Goal: Task Accomplishment & Management: Manage account settings

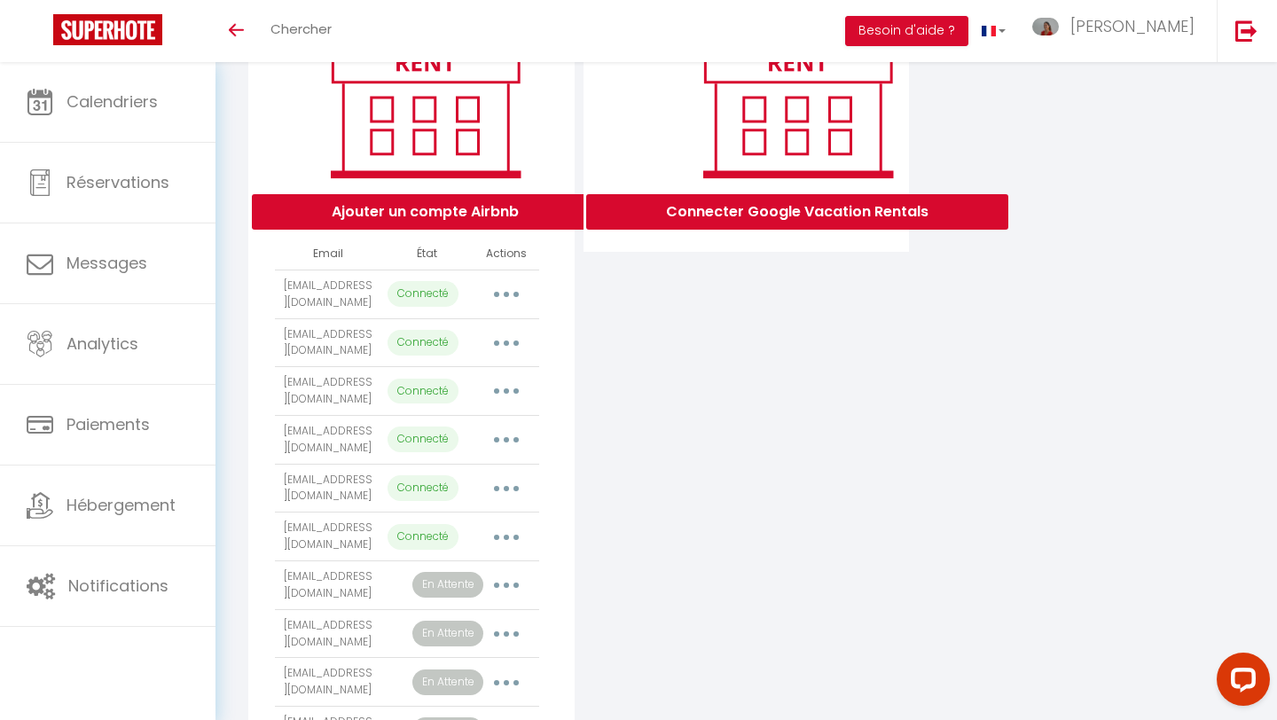
scroll to position [269, 0]
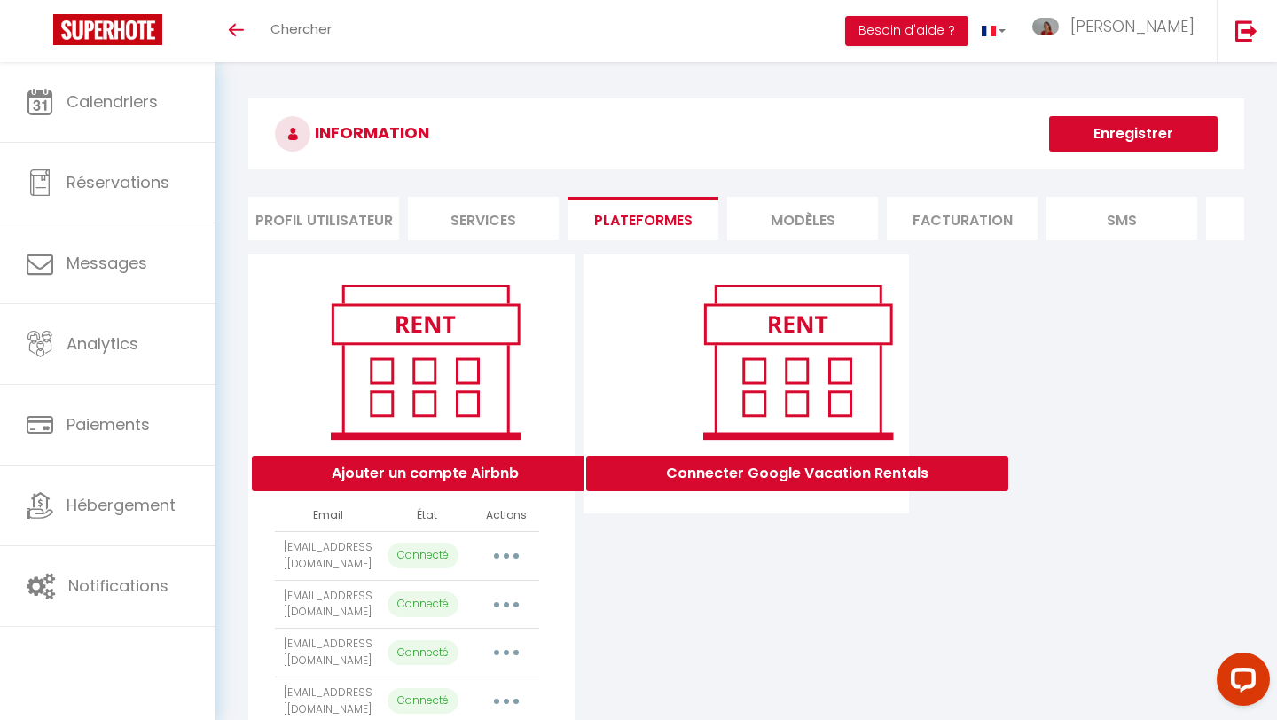
click at [1125, 133] on button "Enregistrer" at bounding box center [1133, 133] width 168 height 35
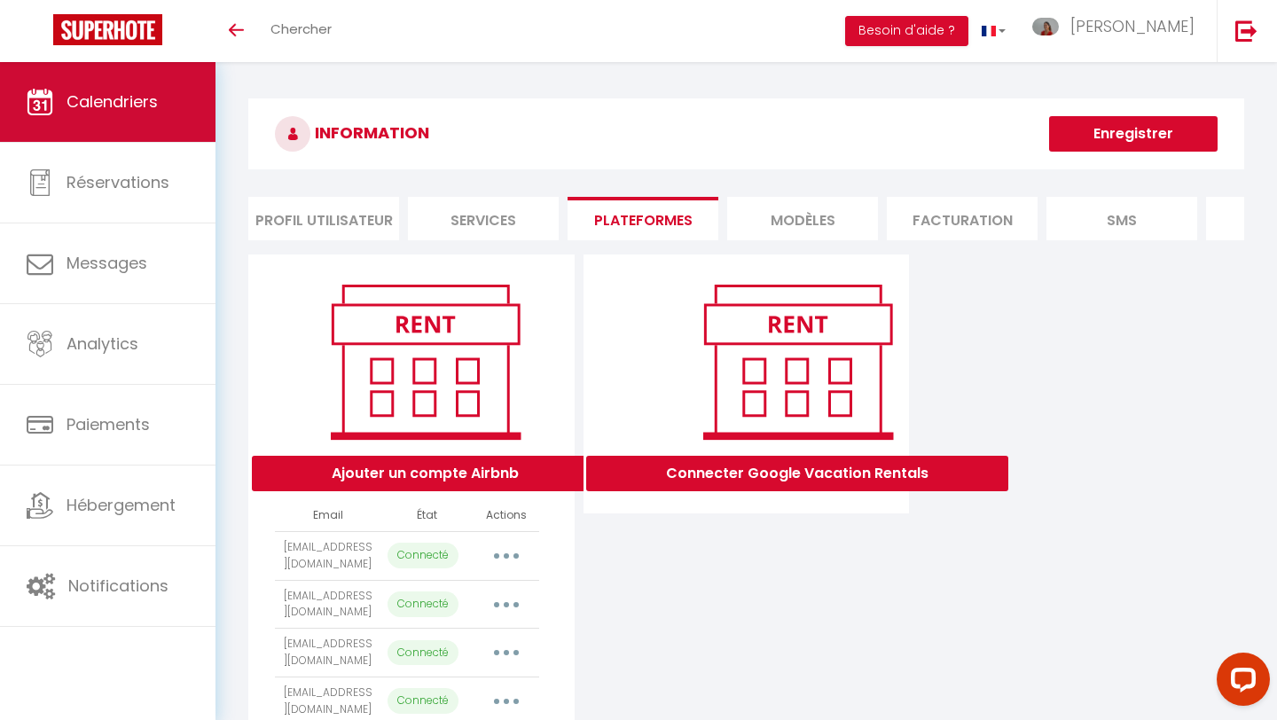
click at [142, 109] on span "Calendriers" at bounding box center [112, 101] width 91 height 22
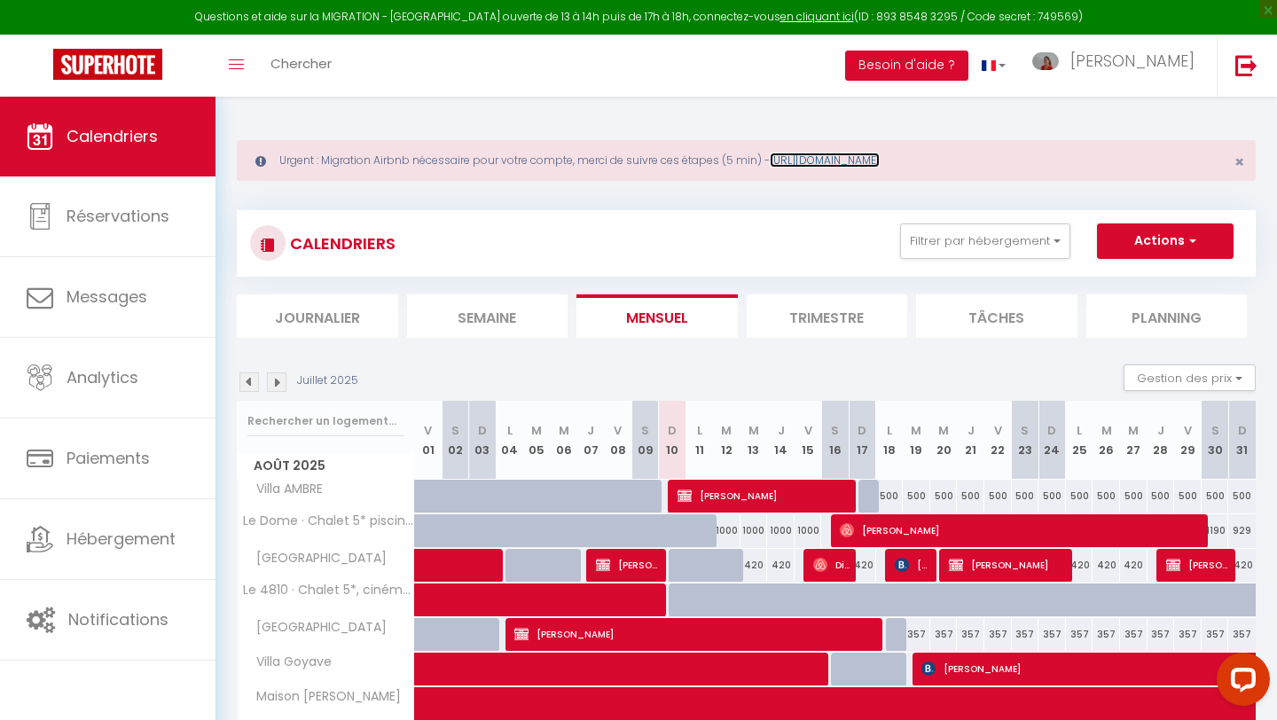
click at [880, 166] on link "https://superhote.com/migration-airbnb" at bounding box center [825, 160] width 110 height 15
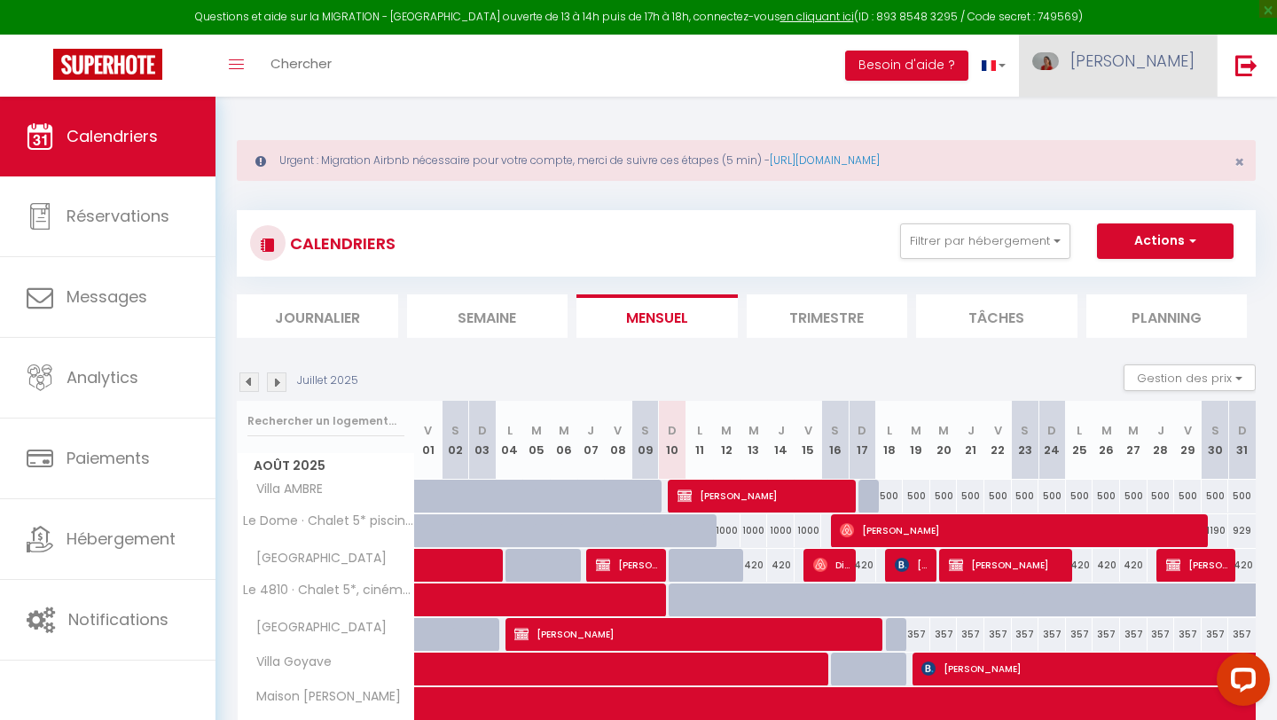
click at [1169, 57] on span "[PERSON_NAME]" at bounding box center [1132, 61] width 124 height 22
click at [1159, 127] on link "Paramètres" at bounding box center [1145, 123] width 131 height 30
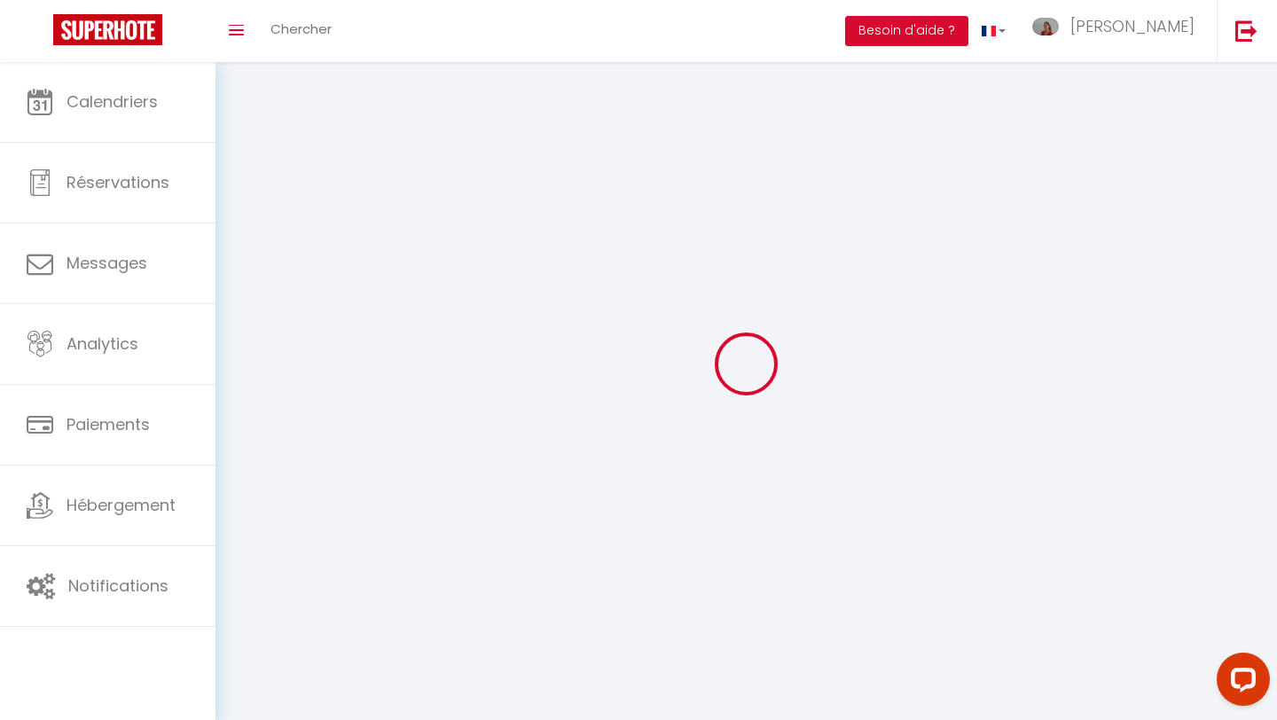
select select
type input "[PERSON_NAME]"
type input "DESIRE"
type input "[PHONE_NUMBER]"
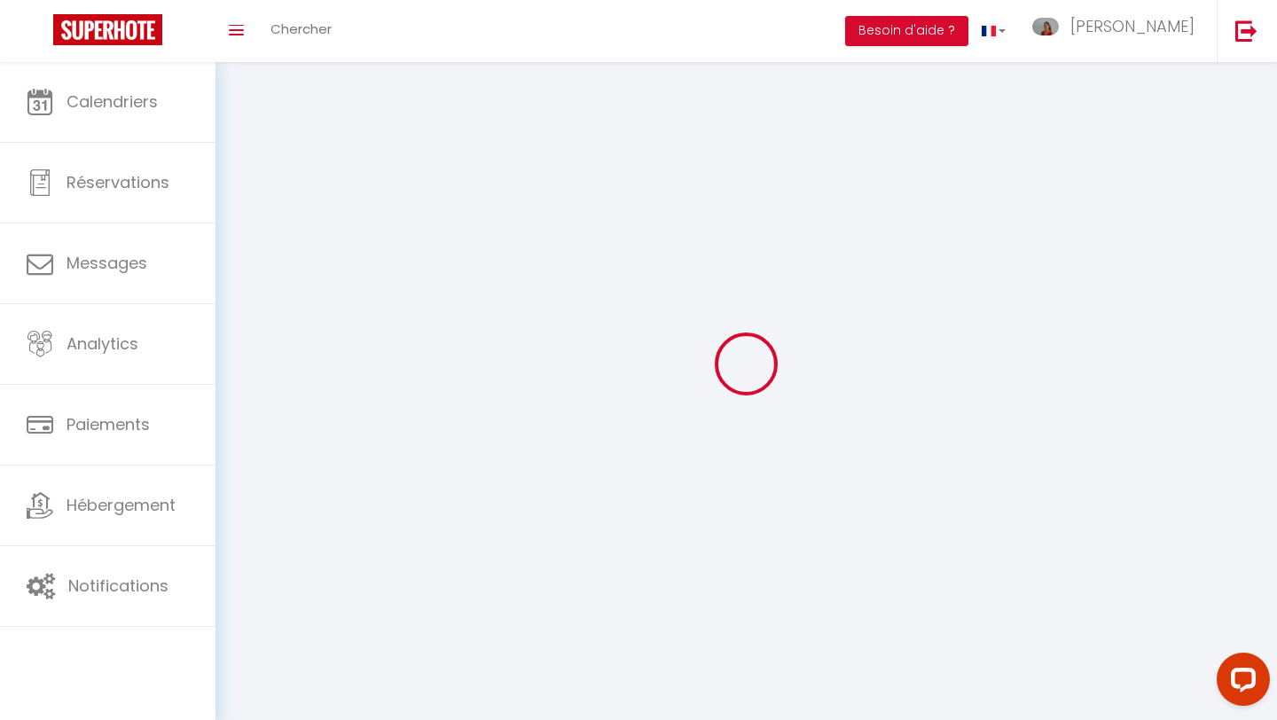
type input "[STREET_ADDRESS]"
type input "97190"
type input "Le gosier"
type input "rOtZf37xB4N7oOn8UxbXKycMN"
type input "eAXgLTghlNFIBozm4mRDKlI9t"
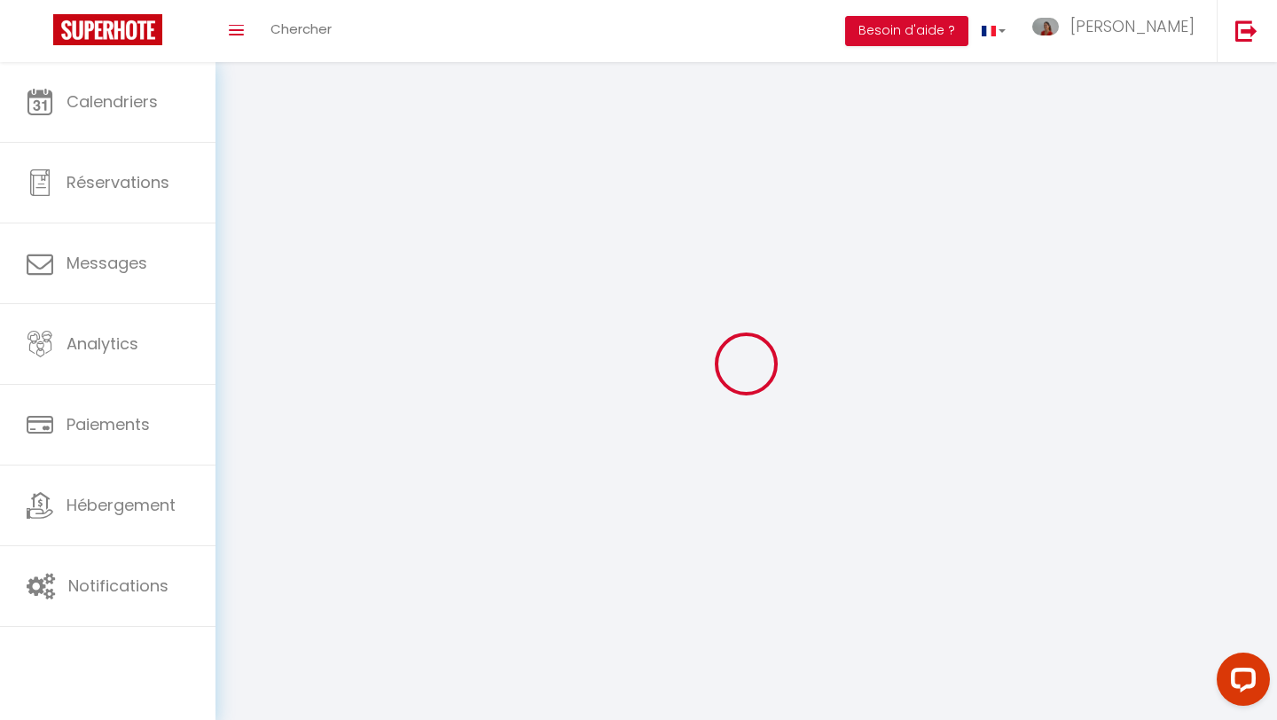
select select "88"
select select "28"
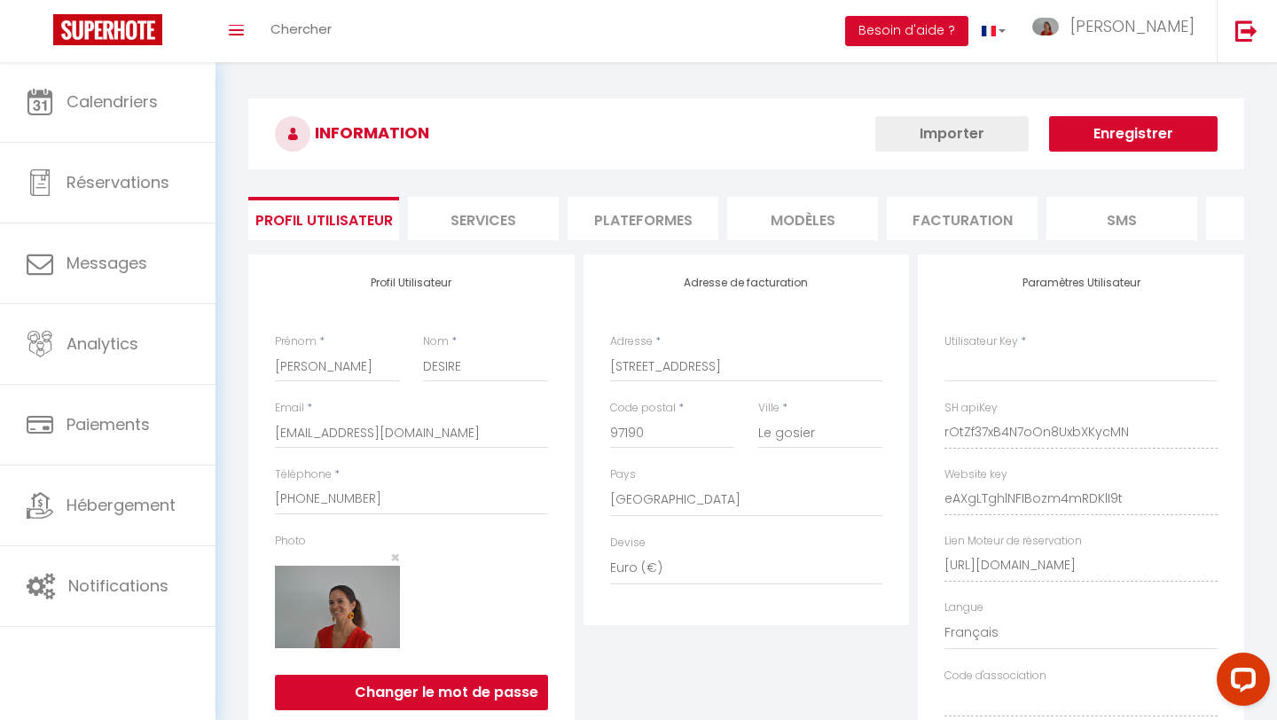
select select "fr"
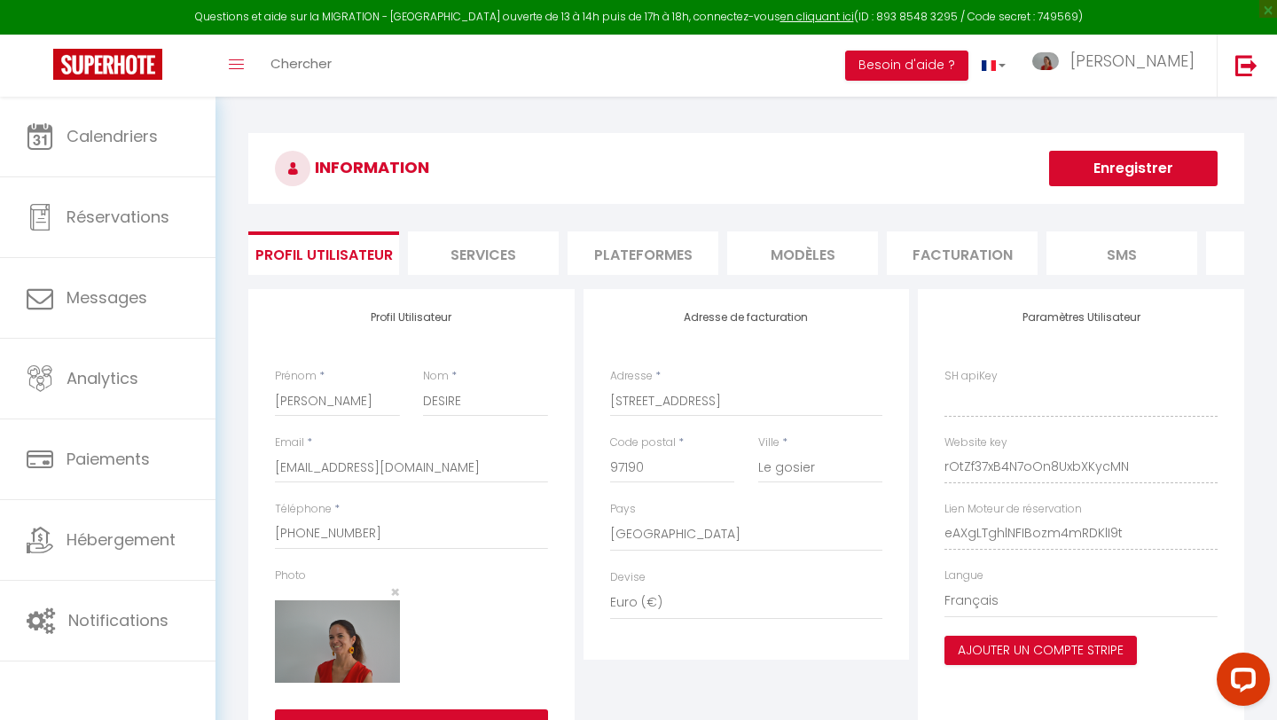
type input "rOtZf37xB4N7oOn8UxbXKycMN"
type input "eAXgLTghlNFIBozm4mRDKlI9t"
type input "[URL][DOMAIN_NAME]"
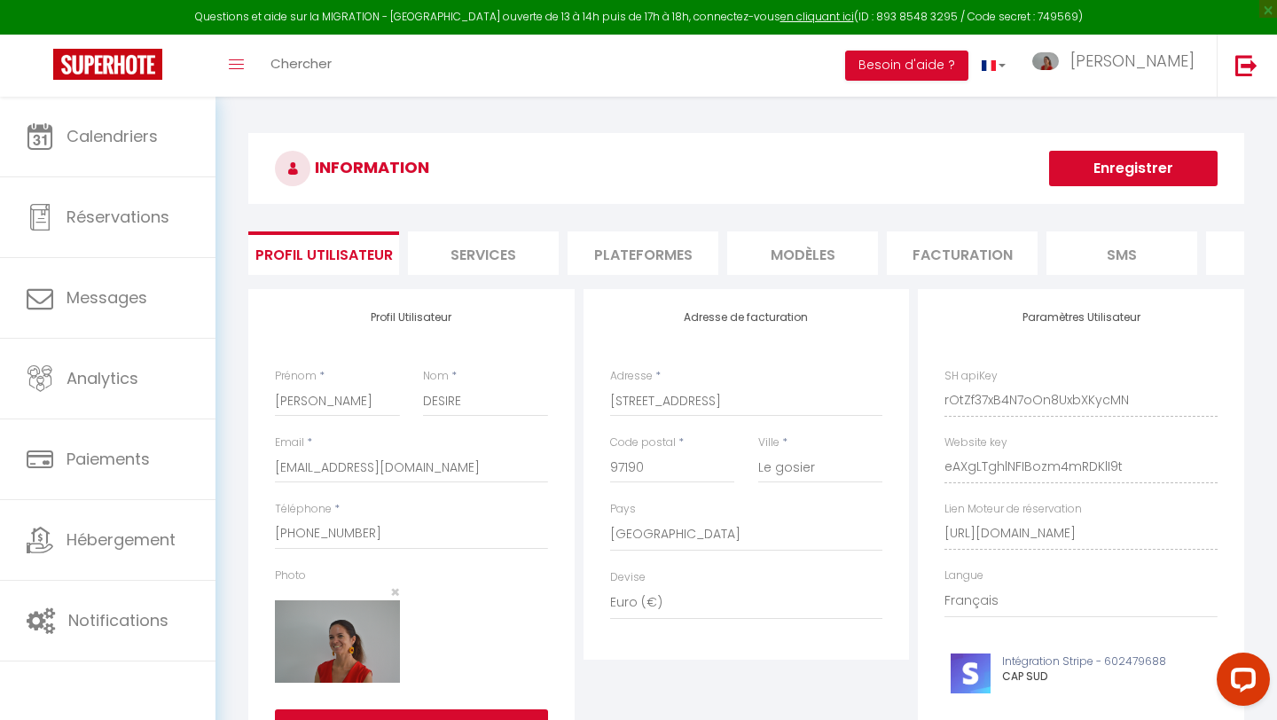
click at [619, 251] on li "Plateformes" at bounding box center [643, 252] width 151 height 43
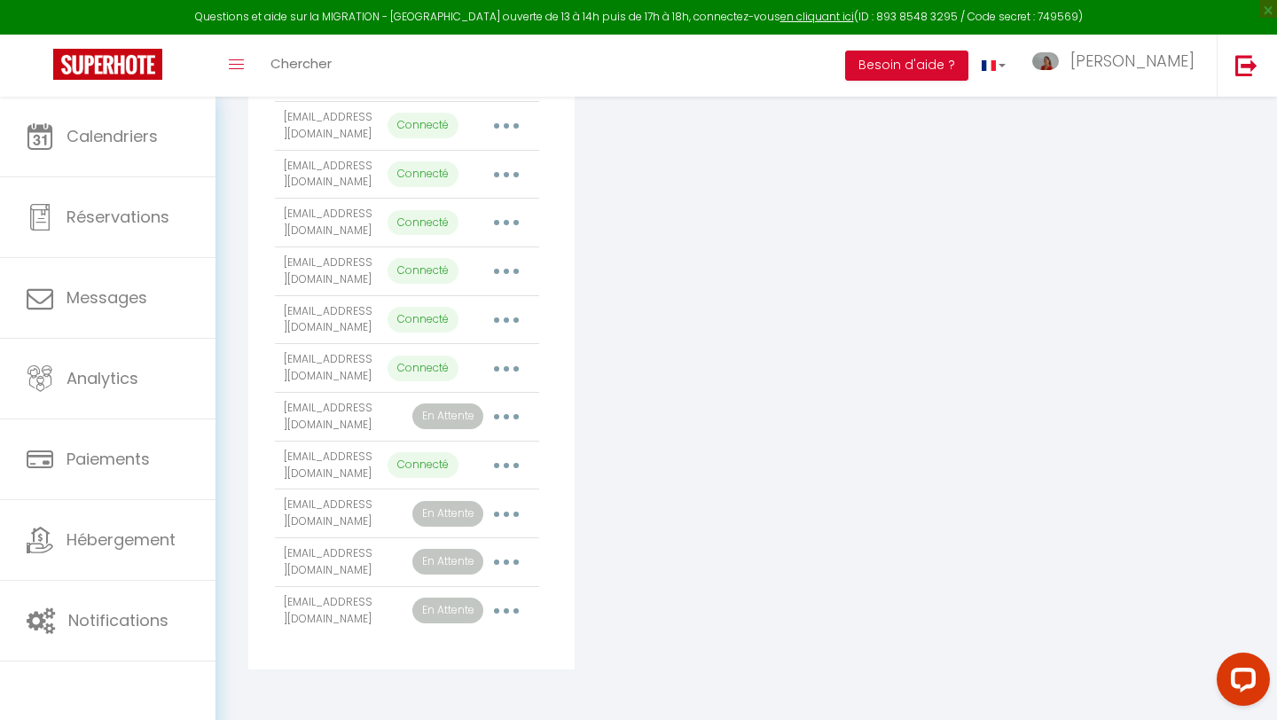
scroll to position [482, 0]
